Goal: Information Seeking & Learning: Check status

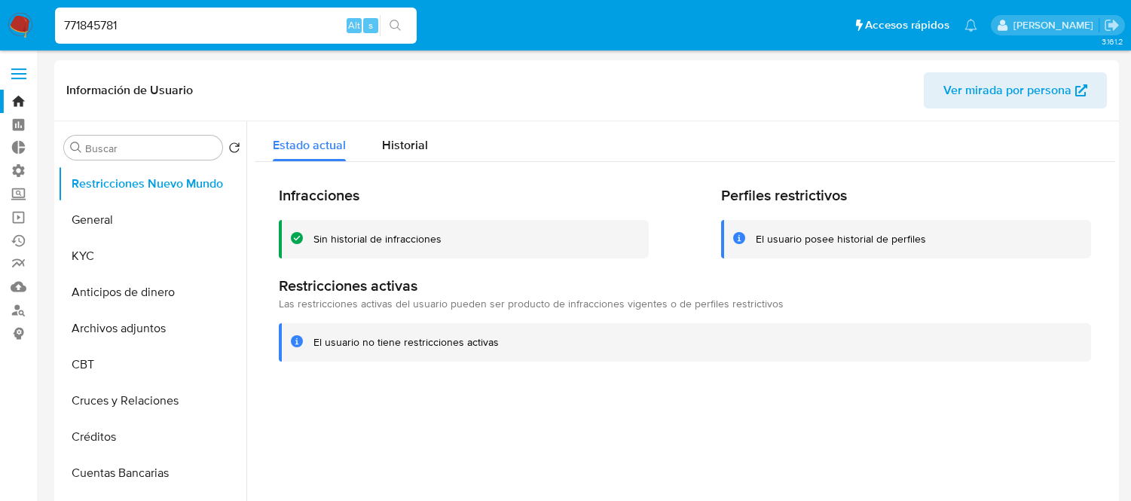
select select "10"
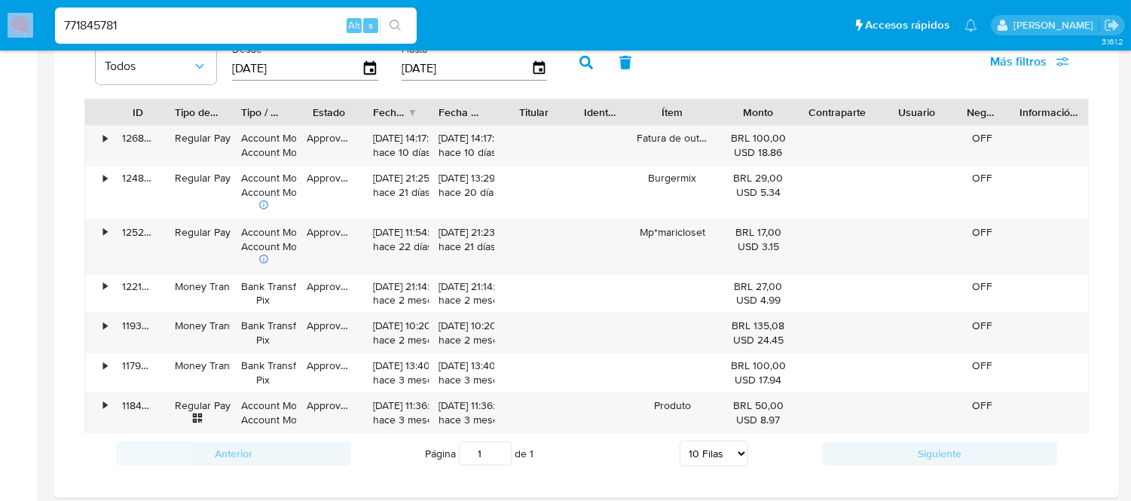
click at [155, 10] on div "771845781 Alt s" at bounding box center [236, 26] width 362 height 36
click at [153, 25] on input "771845781" at bounding box center [236, 26] width 362 height 20
paste input "142673116"
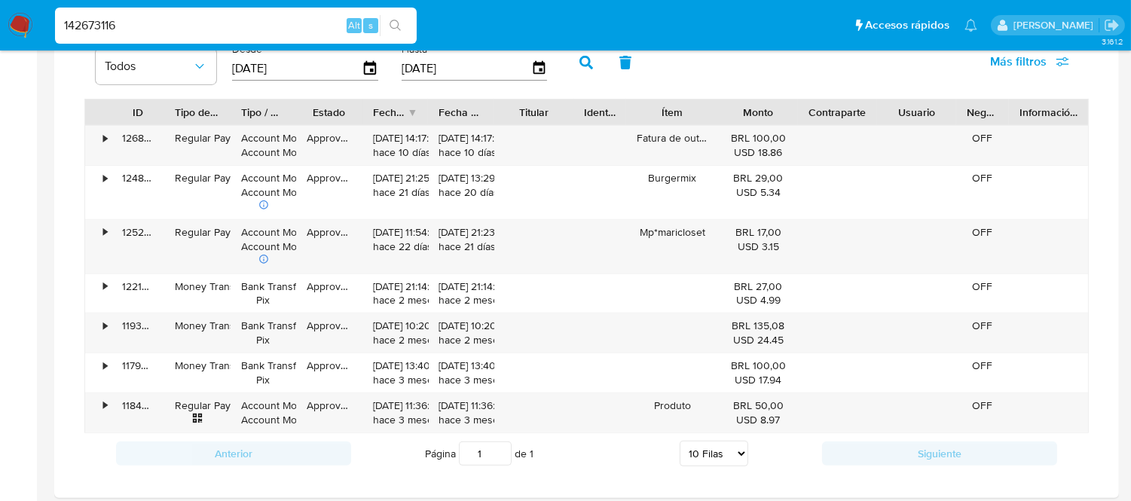
type input "142673116"
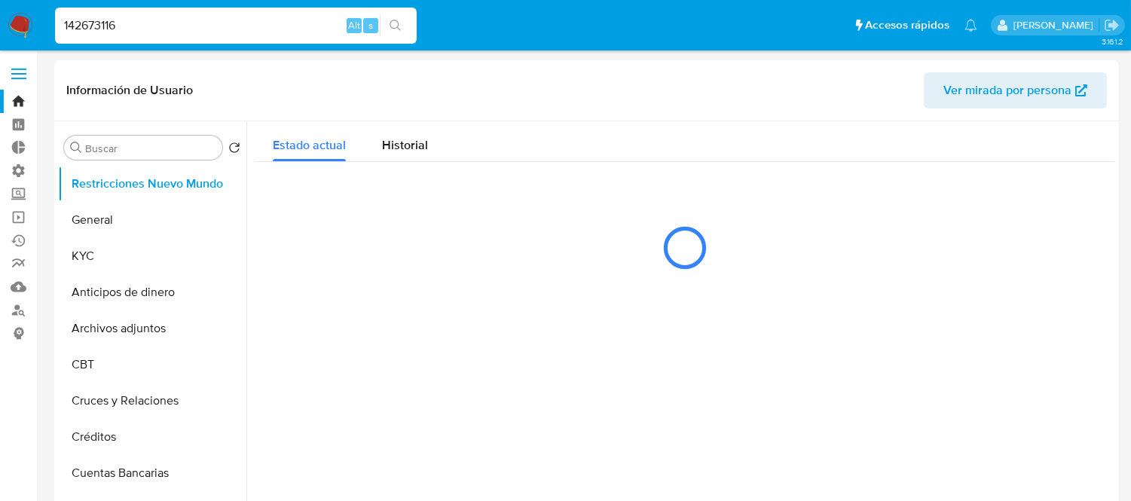
select select "10"
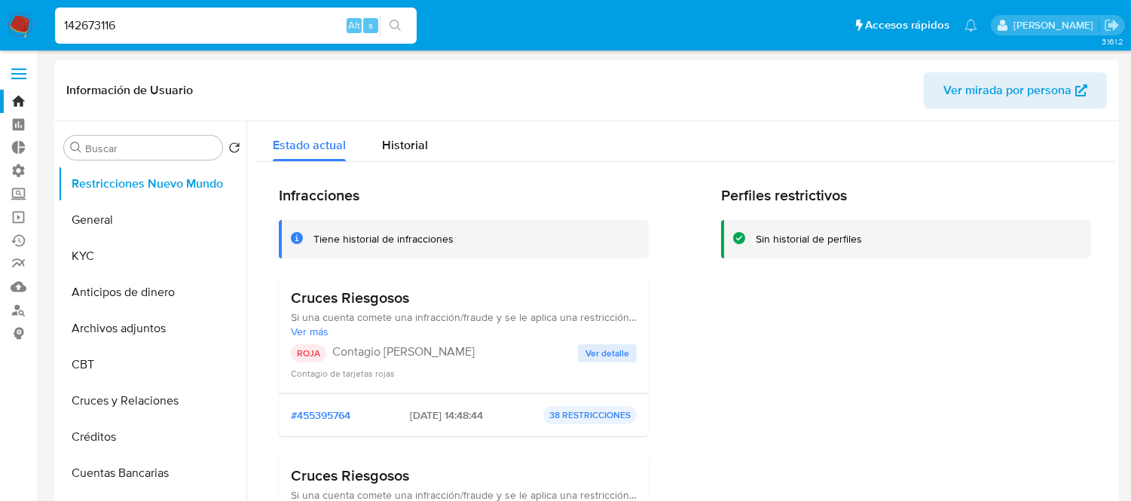
click at [153, 25] on input "142673116" at bounding box center [236, 26] width 362 height 20
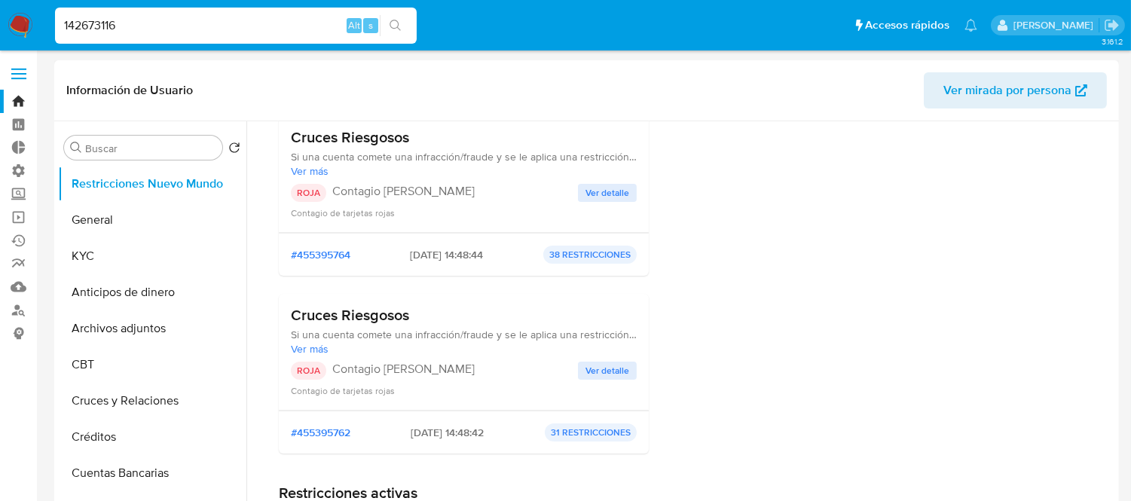
scroll to position [167, 0]
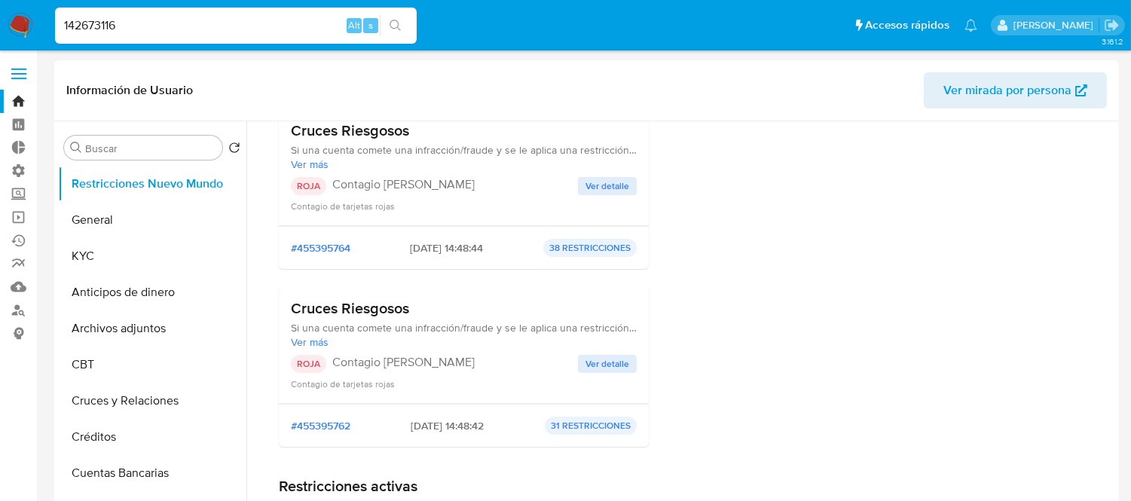
click at [602, 187] on span "Ver detalle" at bounding box center [608, 186] width 44 height 15
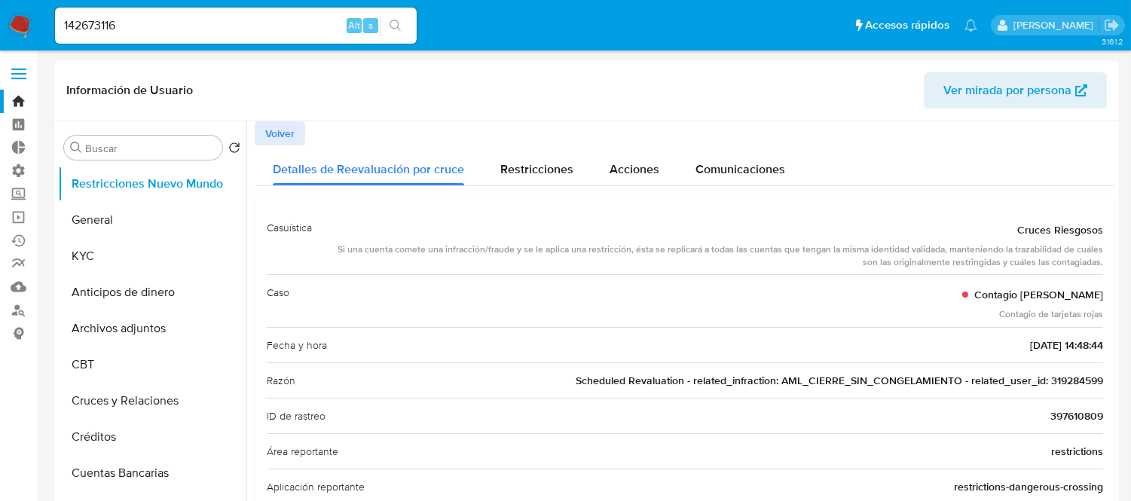
click at [1058, 377] on span "Scheduled Revaluation - related_infraction: AML_CIERRE_SIN_CONGELAMIENTO - rela…" at bounding box center [840, 380] width 528 height 15
click at [198, 27] on input "142673116" at bounding box center [236, 26] width 362 height 20
paste input "319284599"
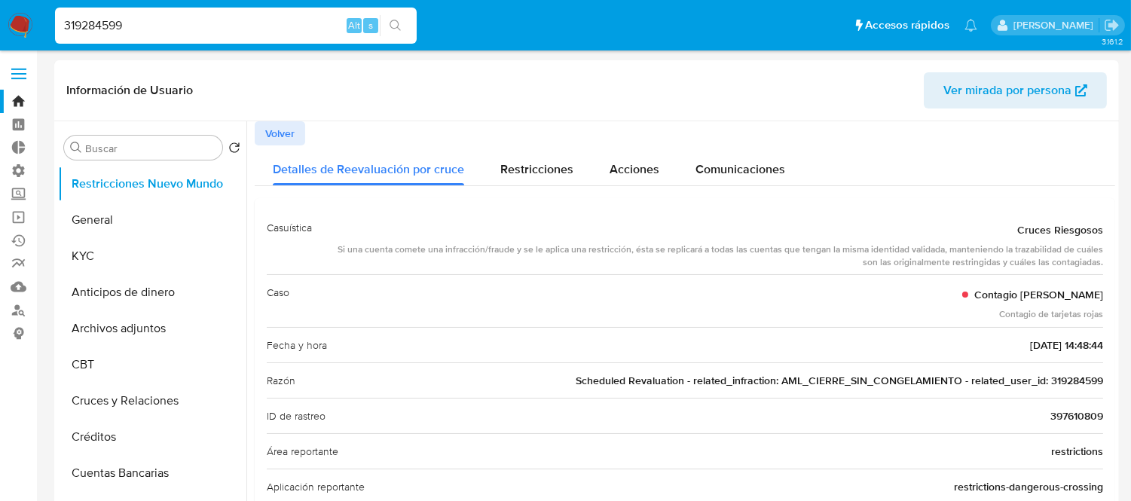
type input "319284599"
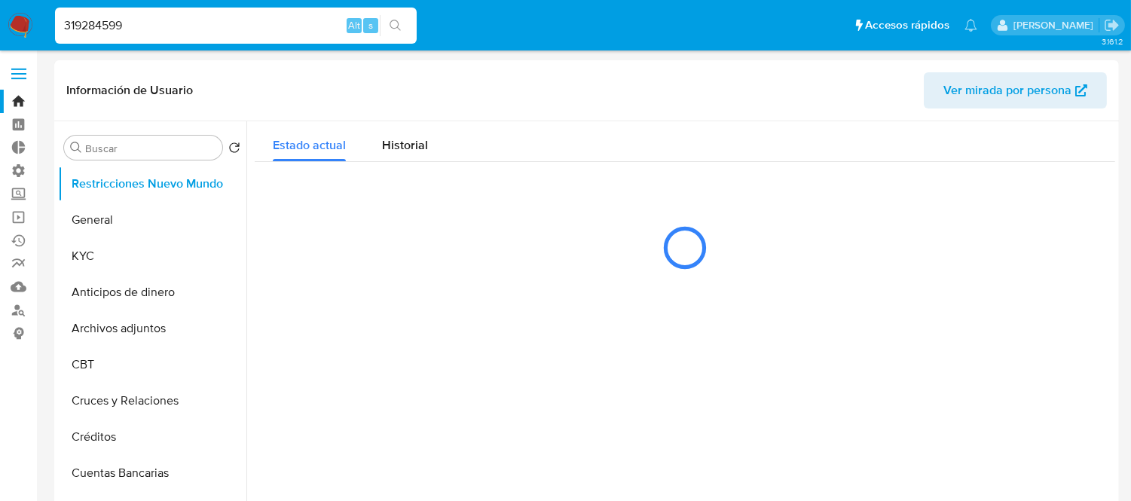
select select "10"
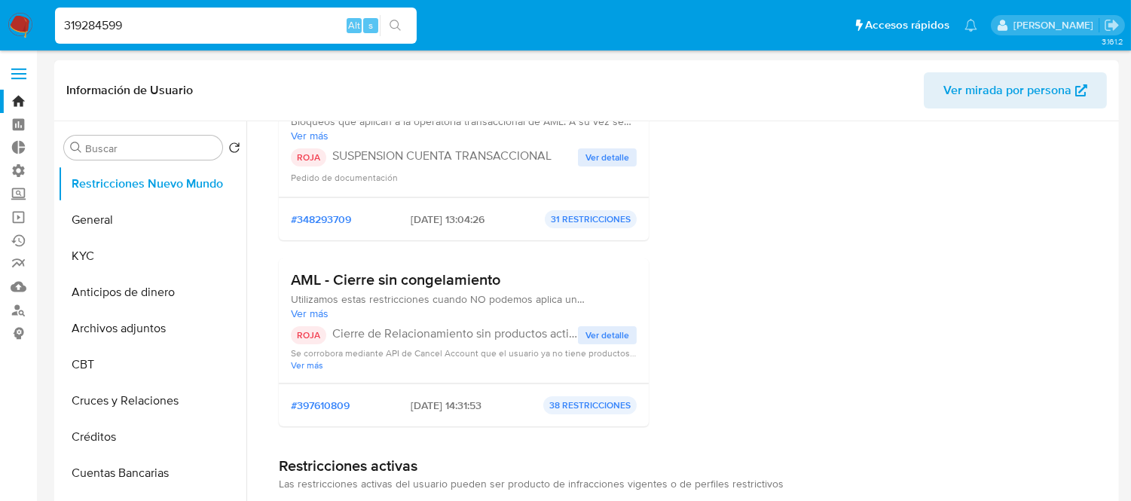
scroll to position [167, 0]
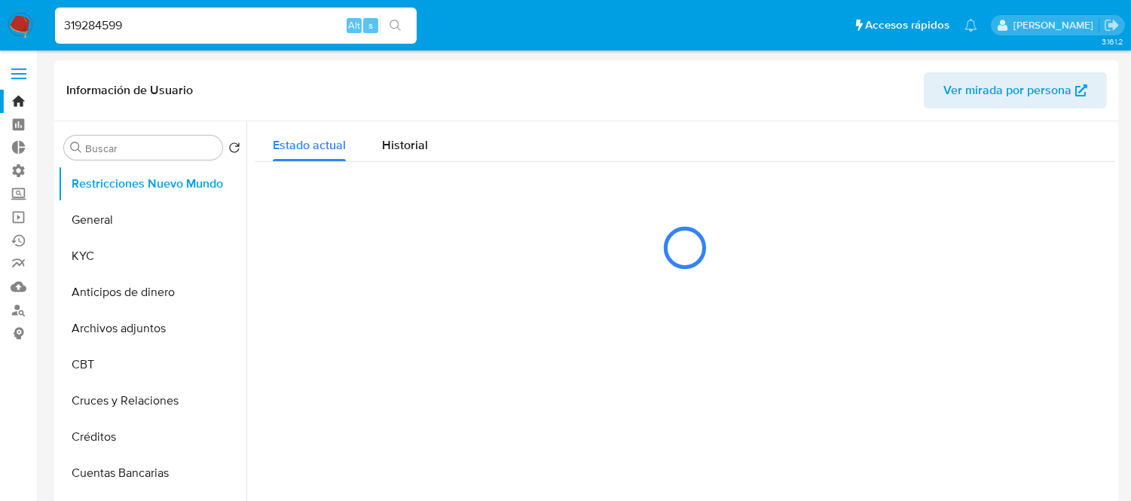
select select "10"
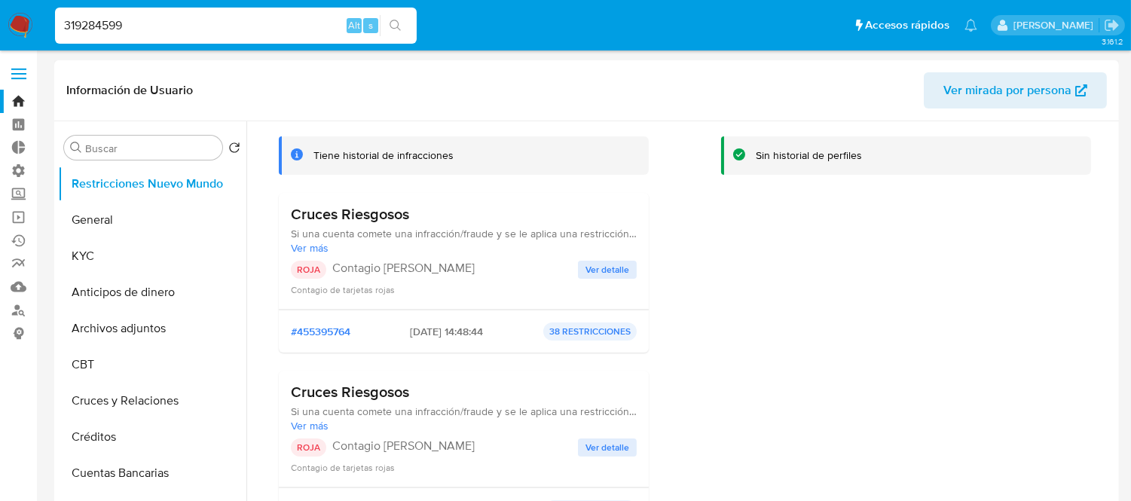
scroll to position [167, 0]
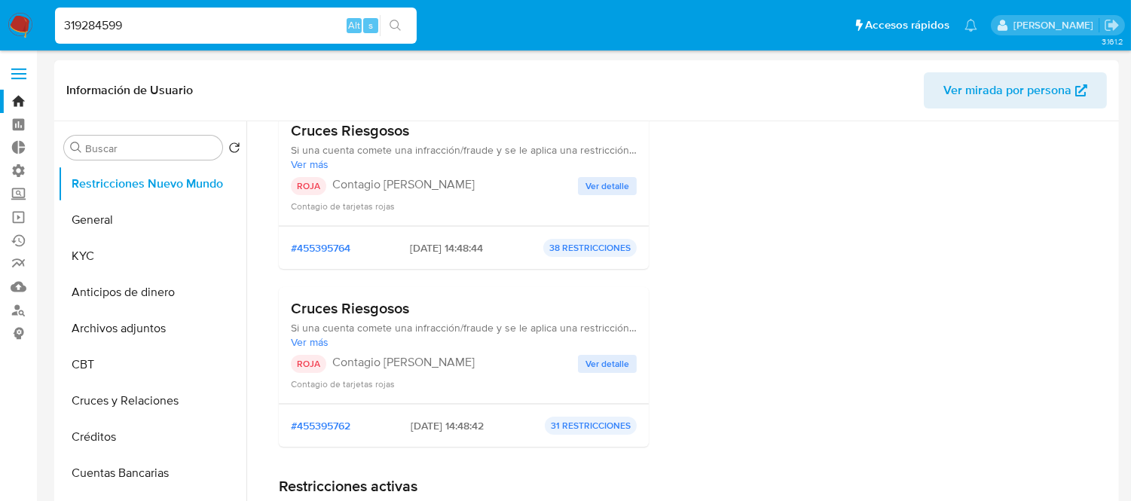
click at [592, 370] on span "Ver detalle" at bounding box center [608, 364] width 44 height 15
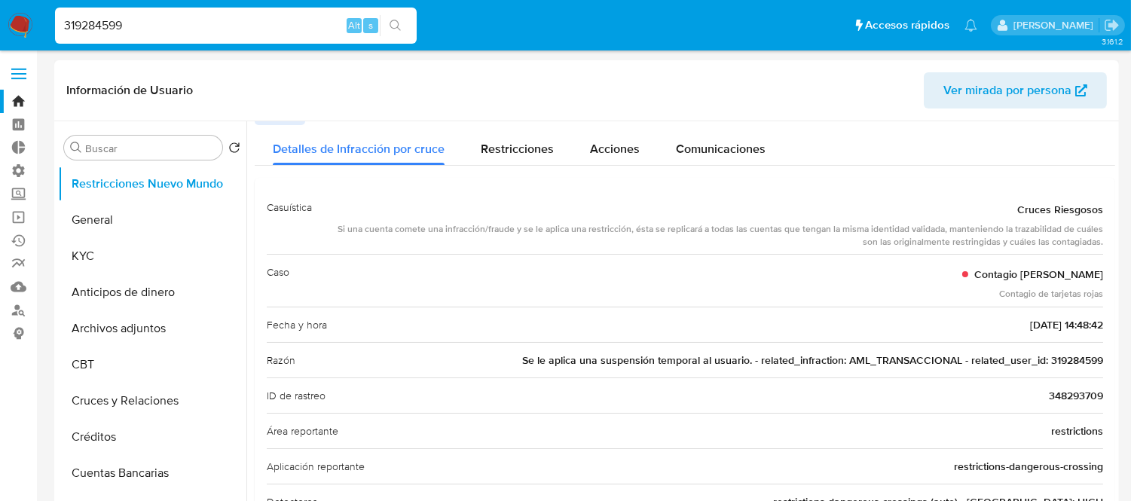
scroll to position [0, 0]
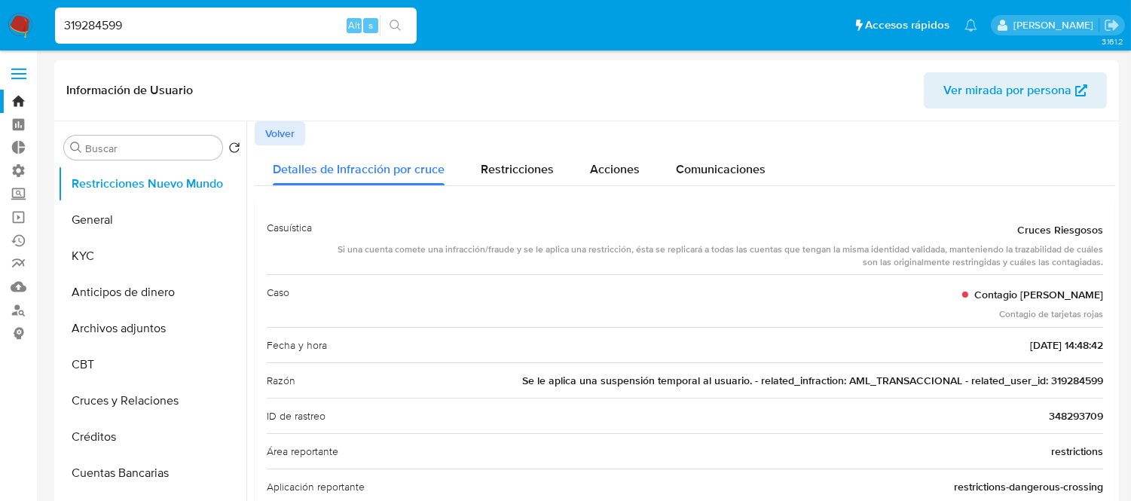
click at [274, 127] on span "Volver" at bounding box center [279, 133] width 29 height 21
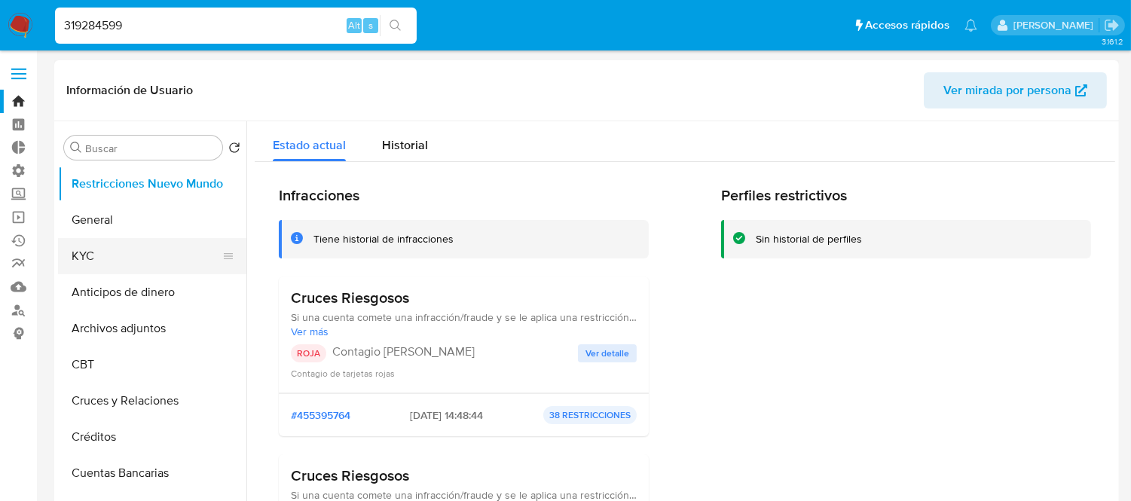
click at [100, 259] on button "KYC" at bounding box center [146, 256] width 176 height 36
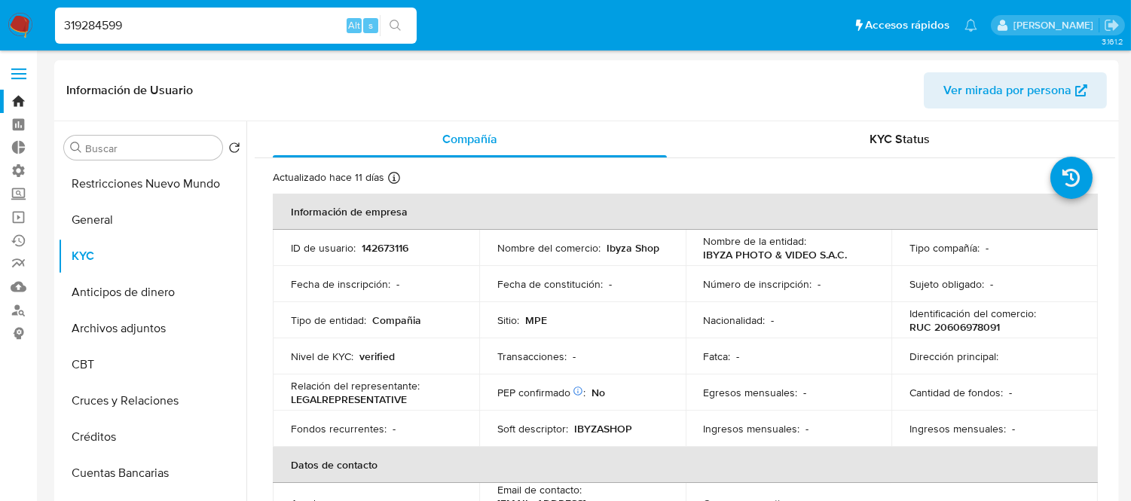
click at [185, 30] on input "319284599" at bounding box center [236, 26] width 362 height 20
click at [400, 20] on icon "search-icon" at bounding box center [396, 26] width 12 height 12
click at [390, 21] on icon "search-icon" at bounding box center [396, 26] width 12 height 12
click at [167, 33] on input "319284599" at bounding box center [236, 26] width 362 height 20
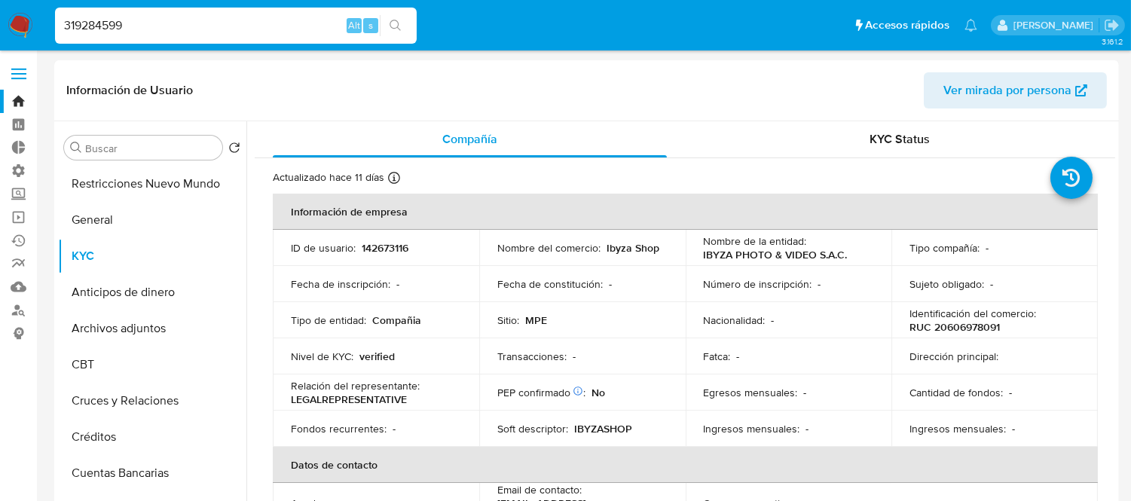
drag, startPoint x: 167, startPoint y: 33, endPoint x: 71, endPoint y: 31, distance: 95.8
click at [71, 31] on input "319284599" at bounding box center [236, 26] width 362 height 20
click at [124, 35] on div "319284599 Alt s" at bounding box center [236, 26] width 362 height 36
click at [110, 26] on input "319284599" at bounding box center [236, 26] width 362 height 20
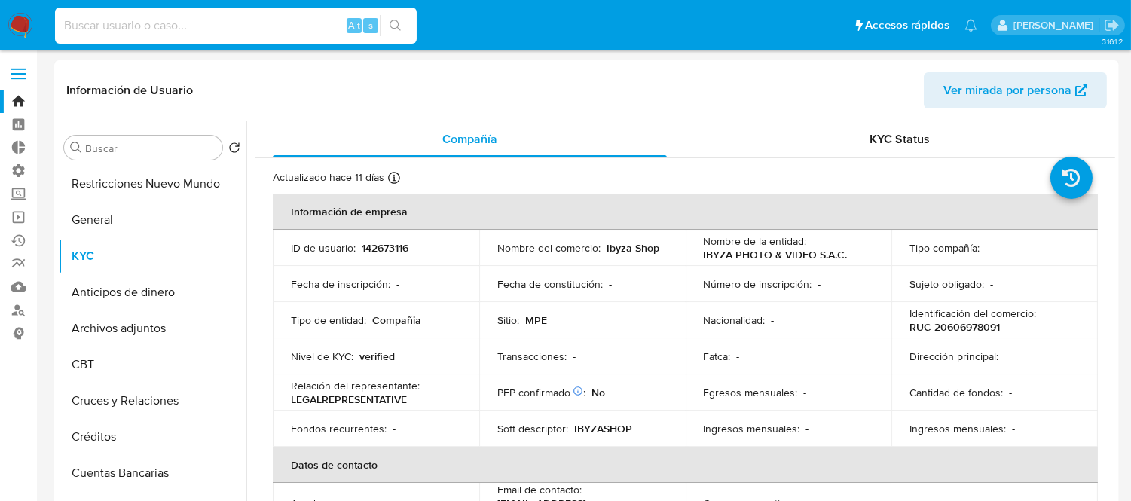
paste input "319284599"
type input "319284599"
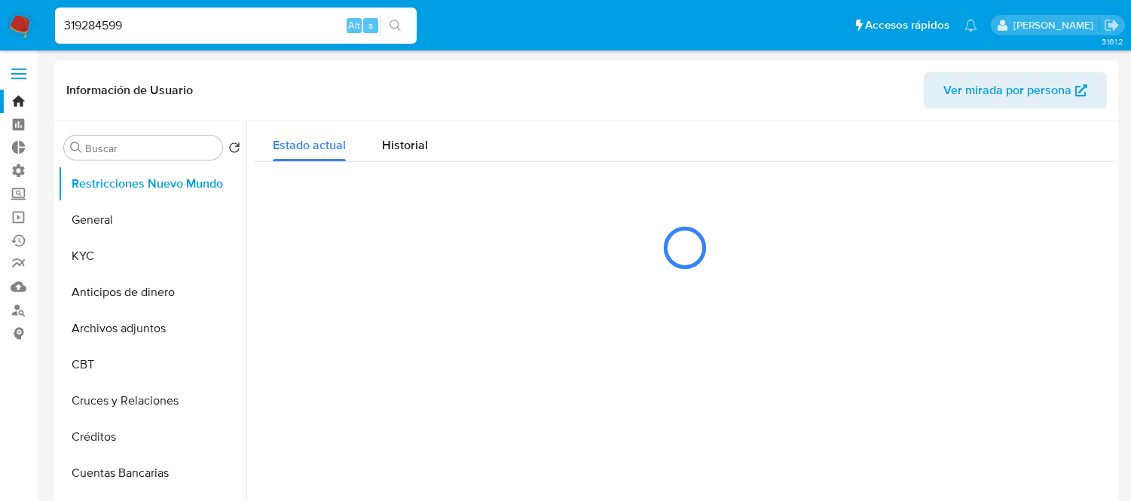
select select "10"
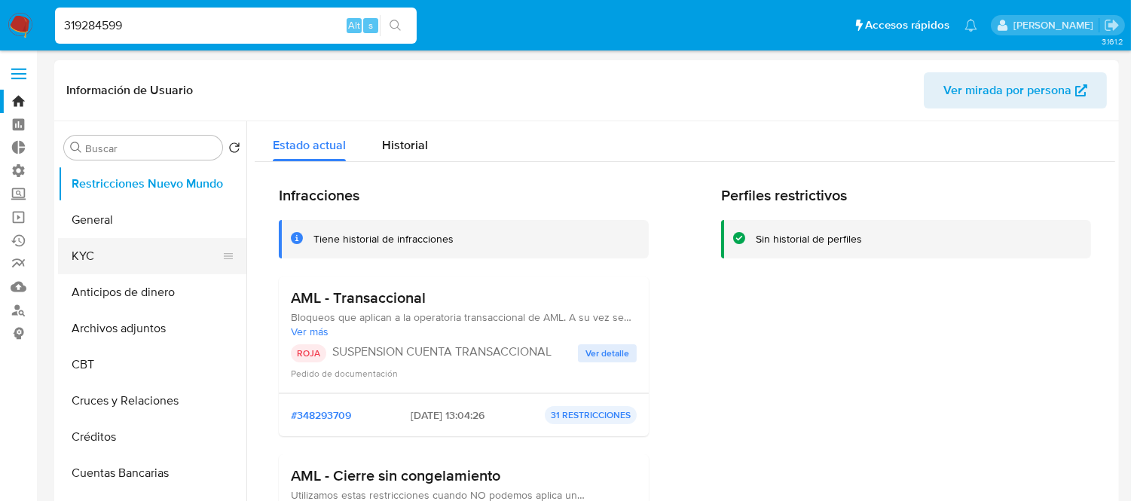
click at [99, 258] on button "KYC" at bounding box center [146, 256] width 176 height 36
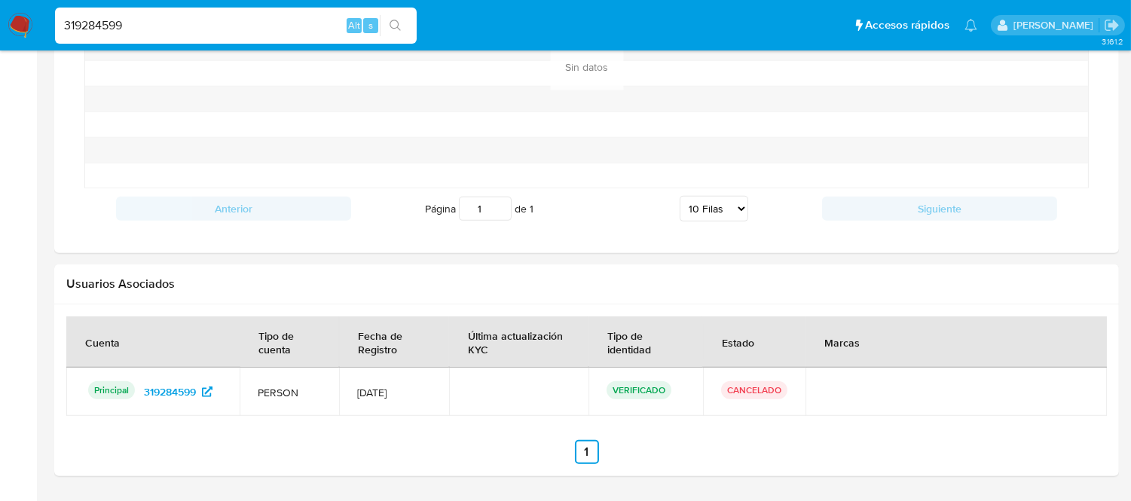
scroll to position [1308, 0]
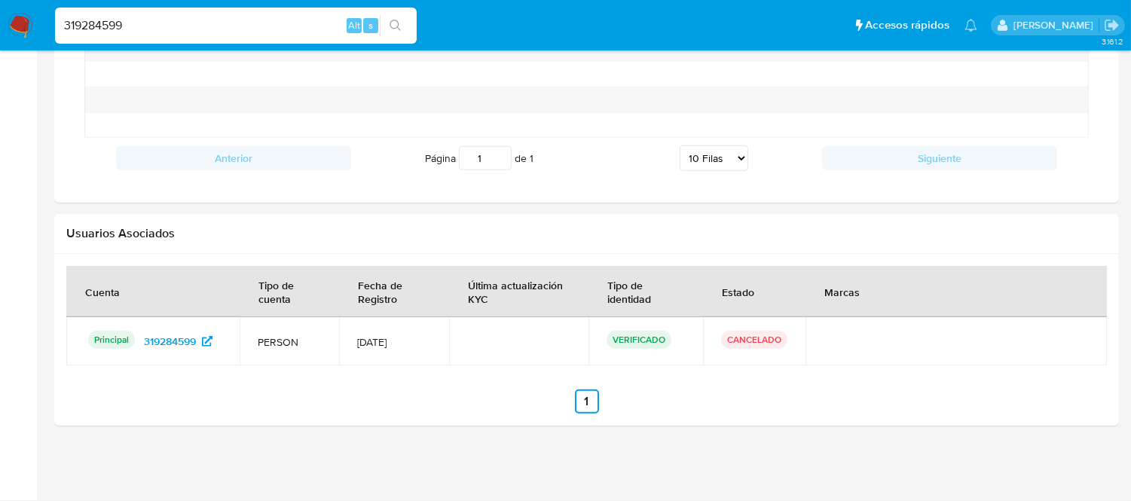
click at [132, 35] on div "319284599 Alt s" at bounding box center [236, 26] width 362 height 36
click at [130, 26] on input "319284599" at bounding box center [236, 26] width 362 height 20
paste input
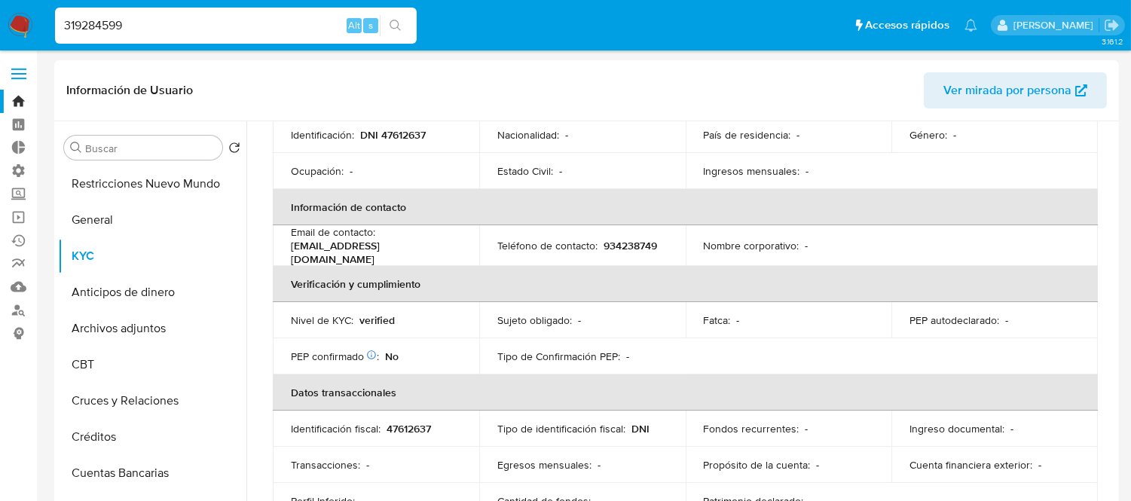
scroll to position [251, 0]
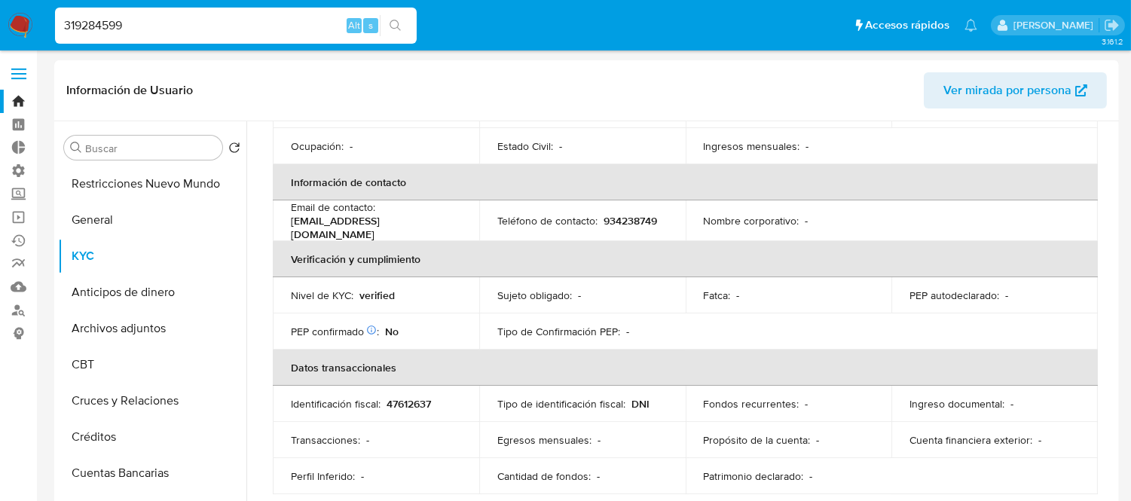
click at [110, 32] on input "319284599" at bounding box center [236, 26] width 362 height 20
paste input "142673116"
type input "142673116"
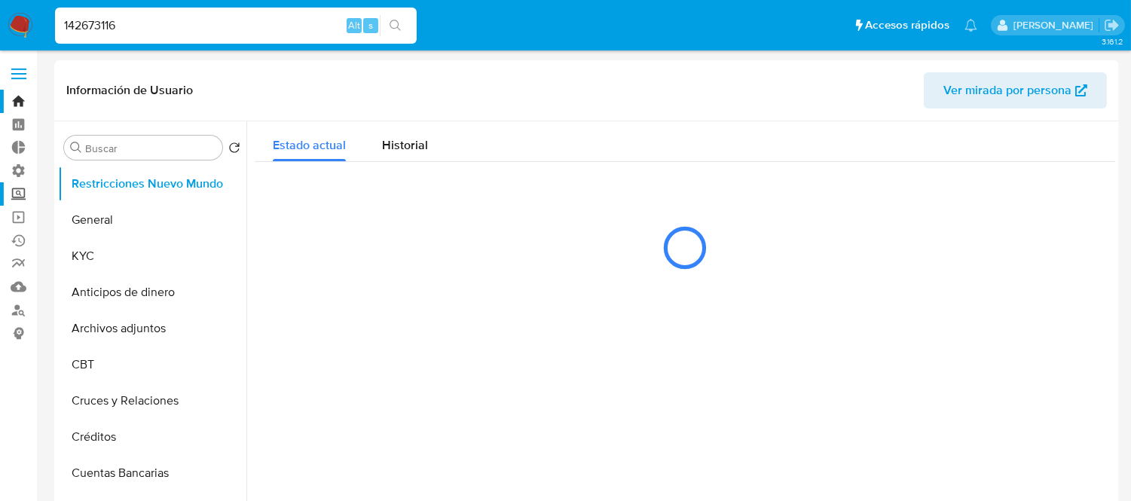
select select "10"
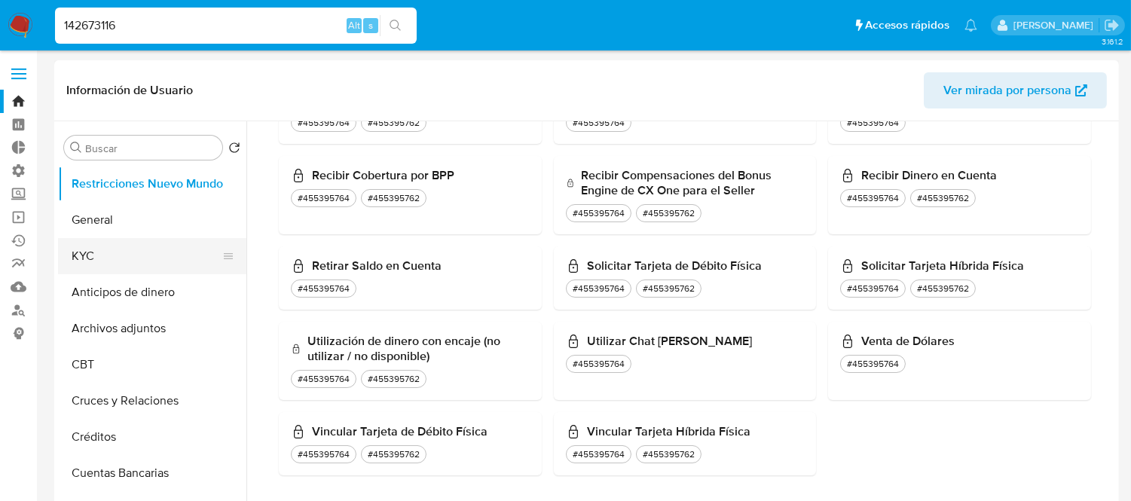
click at [80, 251] on button "KYC" at bounding box center [146, 256] width 176 height 36
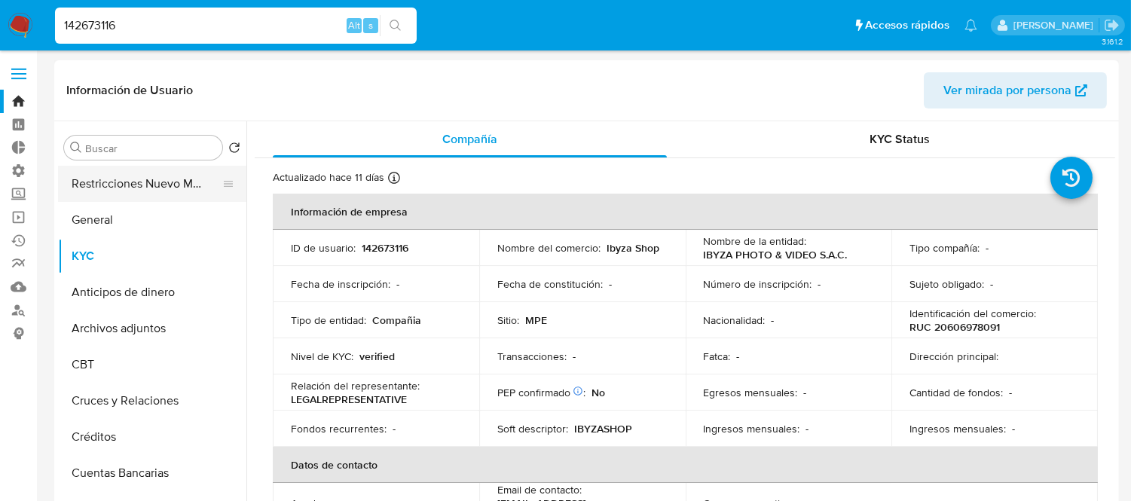
click at [74, 189] on button "Restricciones Nuevo Mundo" at bounding box center [146, 184] width 176 height 36
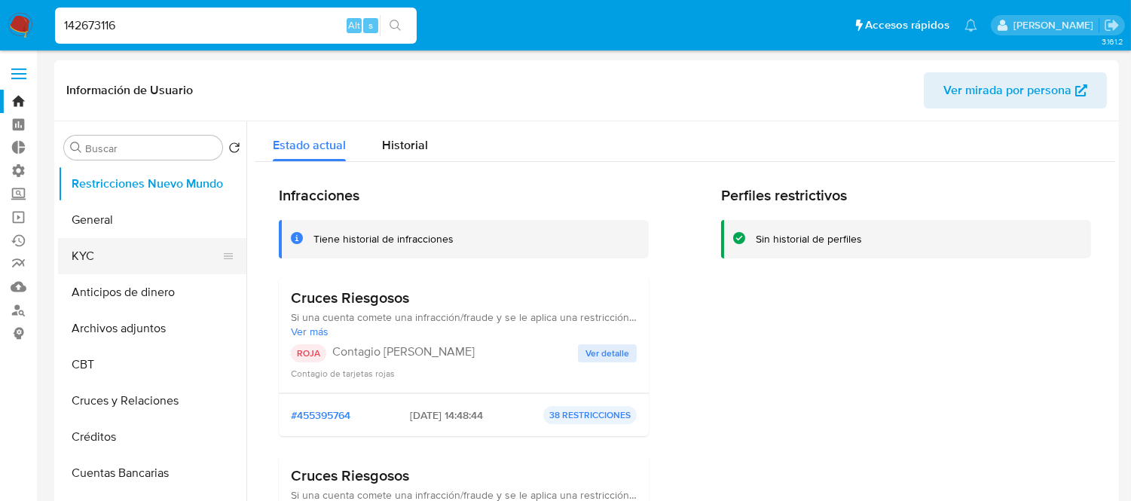
click at [100, 266] on button "KYC" at bounding box center [146, 256] width 176 height 36
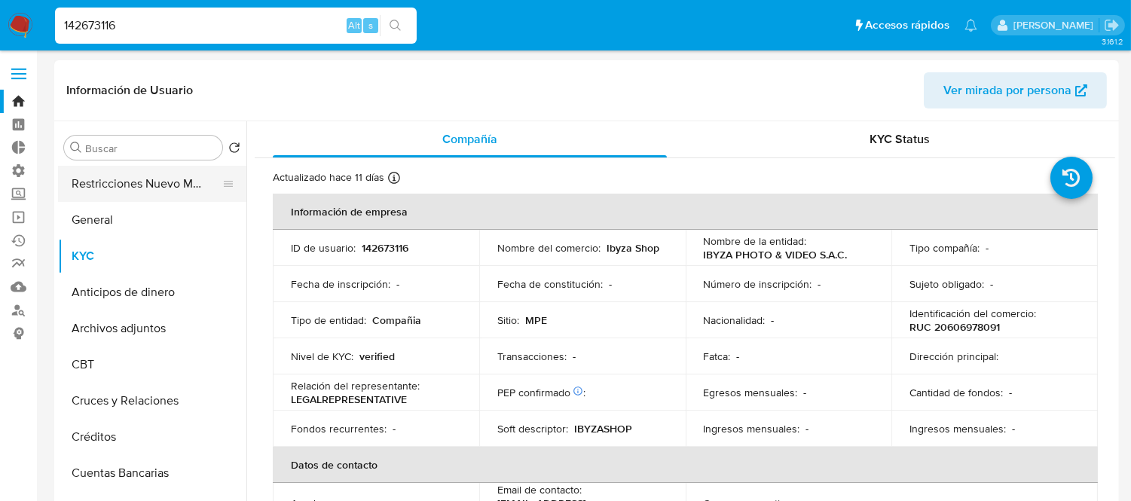
click at [99, 189] on button "Restricciones Nuevo Mundo" at bounding box center [146, 184] width 176 height 36
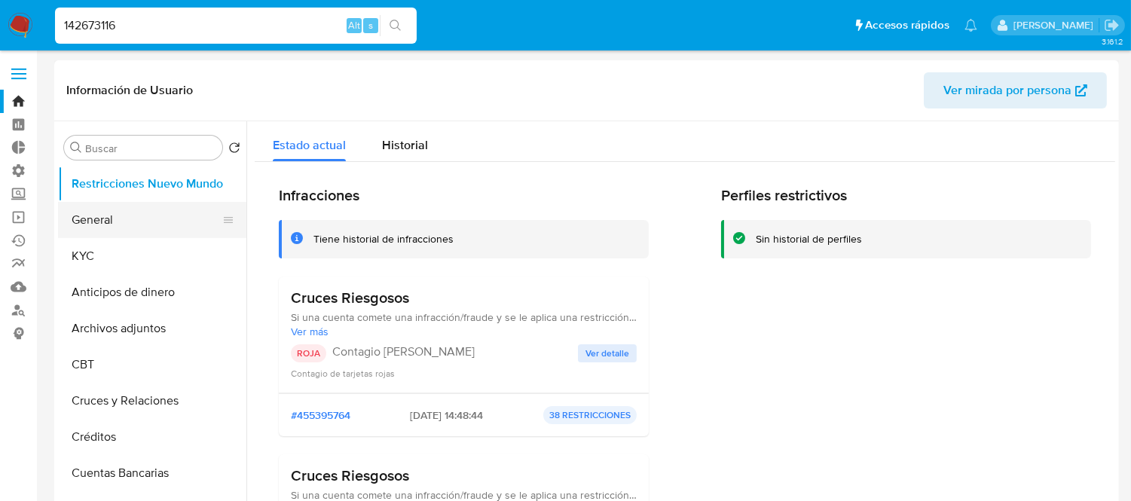
click at [146, 234] on button "General" at bounding box center [146, 220] width 176 height 36
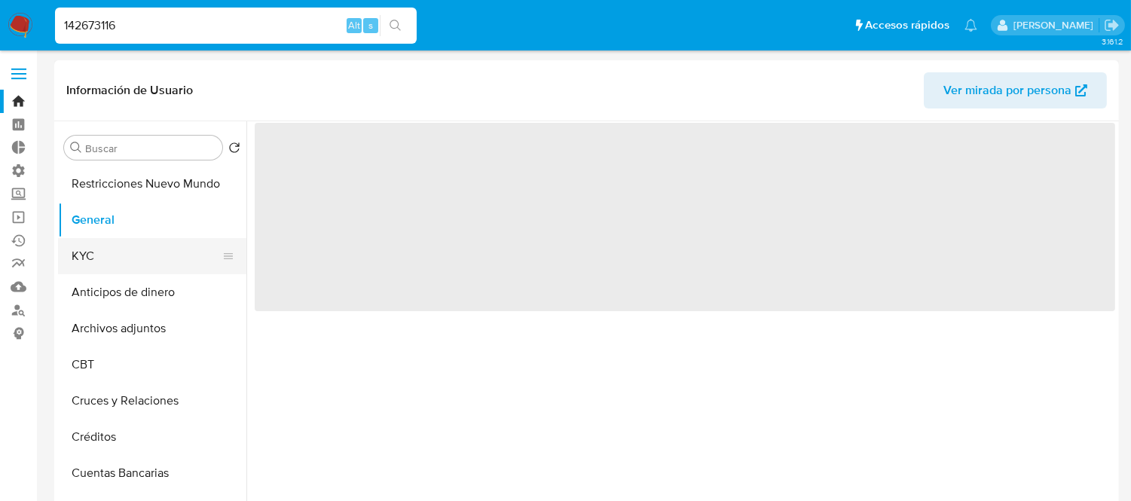
click at [127, 259] on button "KYC" at bounding box center [146, 256] width 176 height 36
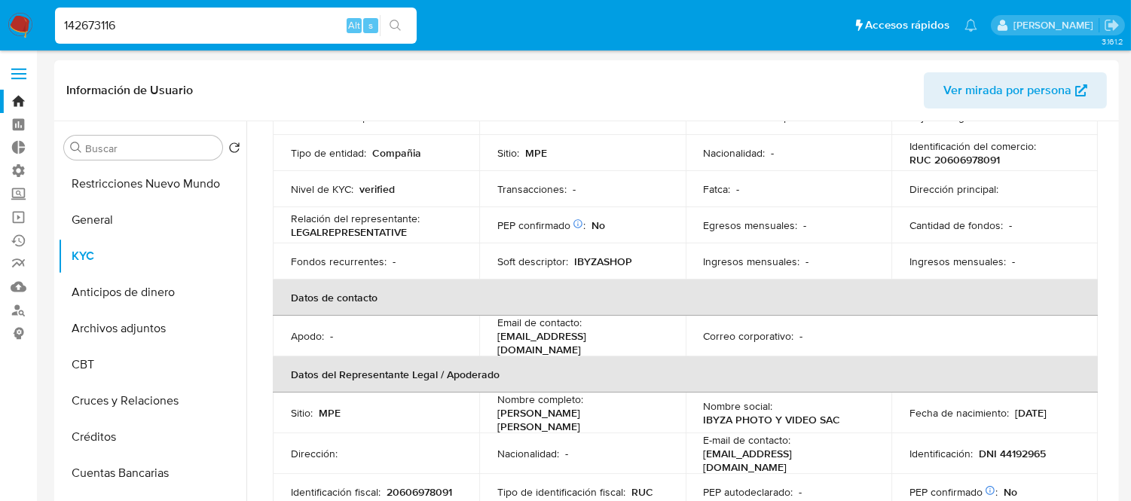
scroll to position [84, 0]
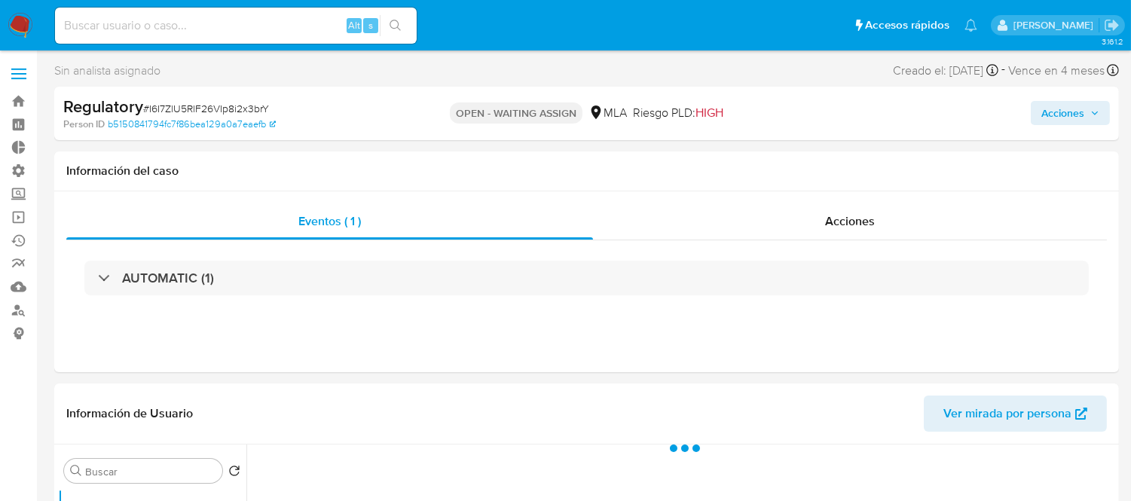
click at [156, 35] on div "Alt s" at bounding box center [236, 26] width 362 height 36
select select "10"
click at [141, 23] on input at bounding box center [236, 26] width 362 height 20
paste input "319284599"
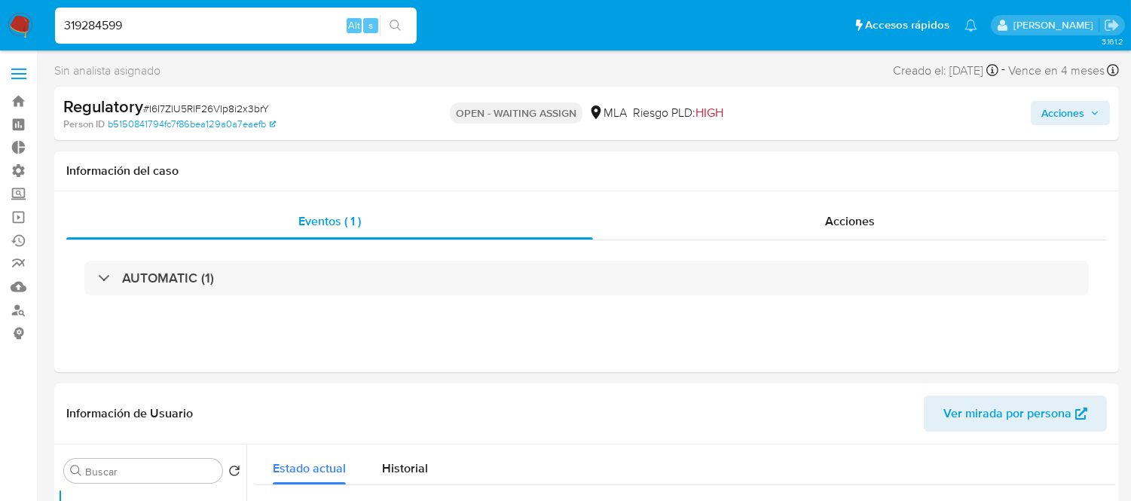
type input "319284599"
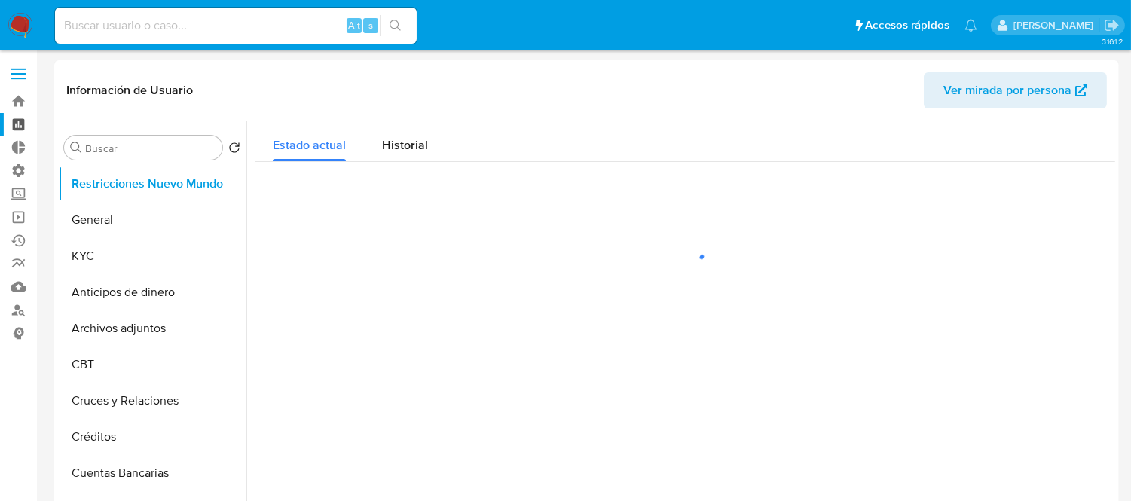
select select "10"
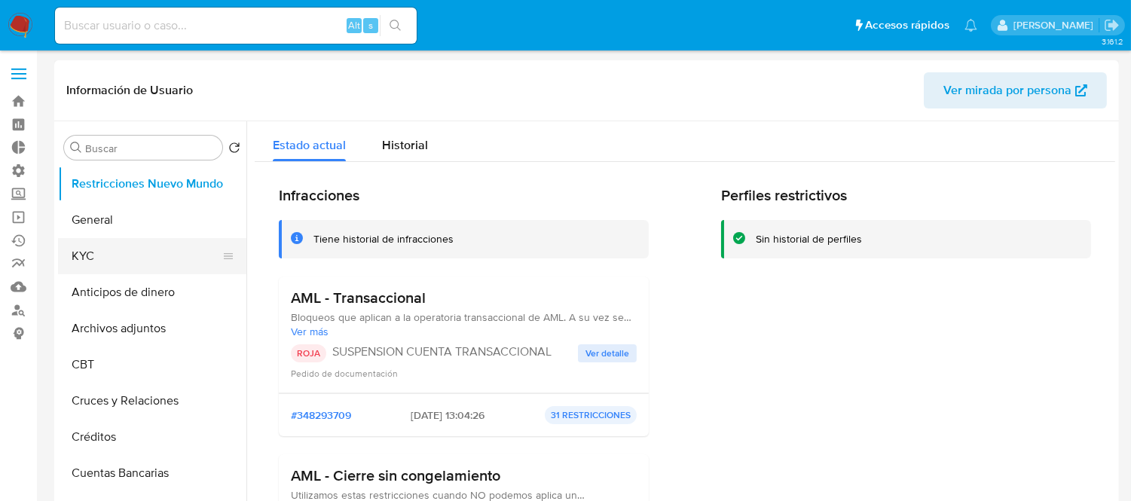
click at [112, 247] on button "KYC" at bounding box center [146, 256] width 176 height 36
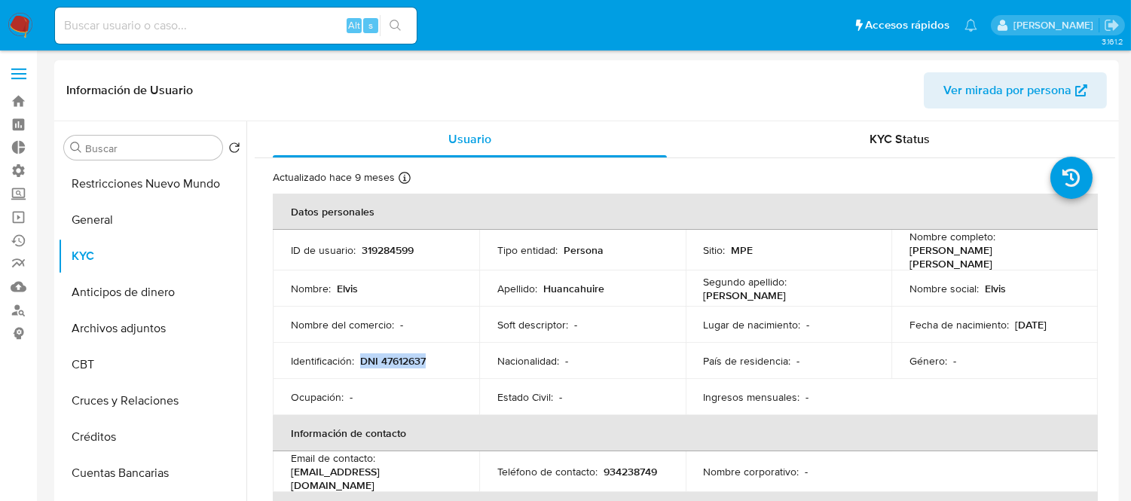
drag, startPoint x: 363, startPoint y: 354, endPoint x: 431, endPoint y: 354, distance: 67.8
click at [428, 354] on div "Identificación : DNI 47612637" at bounding box center [376, 361] width 170 height 14
click at [418, 369] on td "Identificación : DNI 47612637" at bounding box center [376, 361] width 207 height 36
click at [393, 245] on p "319284599" at bounding box center [388, 250] width 52 height 14
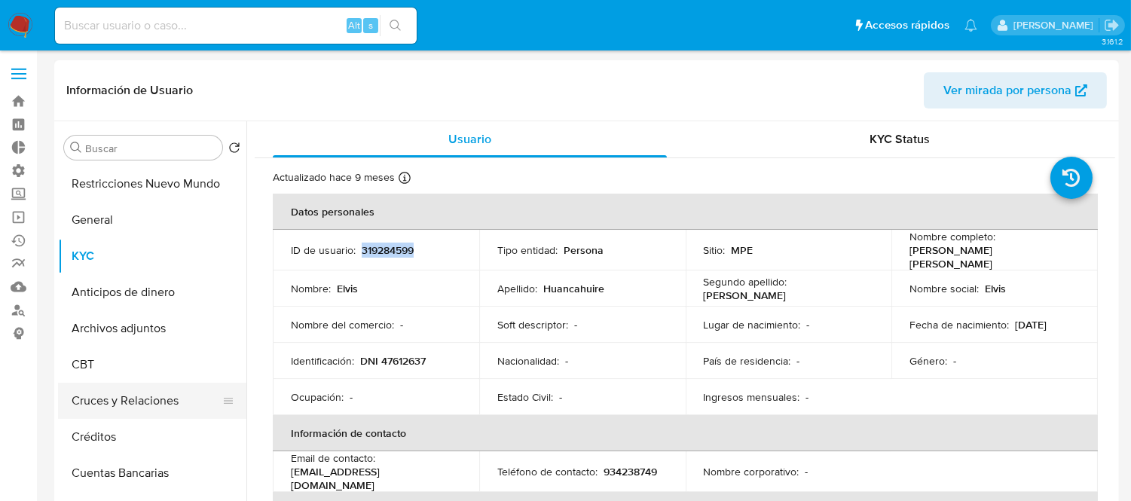
copy p "319284599"
click at [174, 197] on button "Restricciones Nuevo Mundo" at bounding box center [146, 184] width 176 height 36
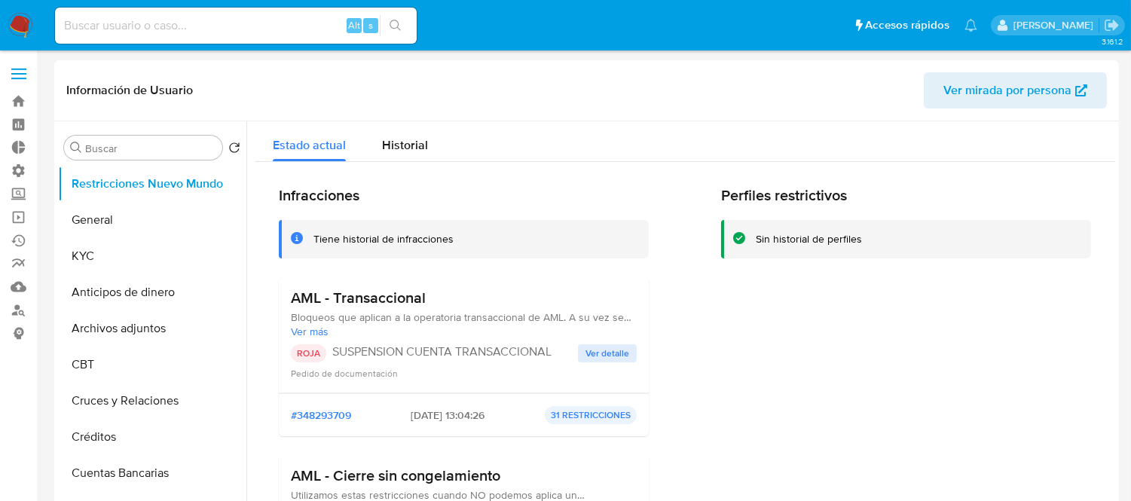
click at [562, 156] on div "Estado actual Historial" at bounding box center [685, 141] width 861 height 40
